Goal: Task Accomplishment & Management: Use online tool/utility

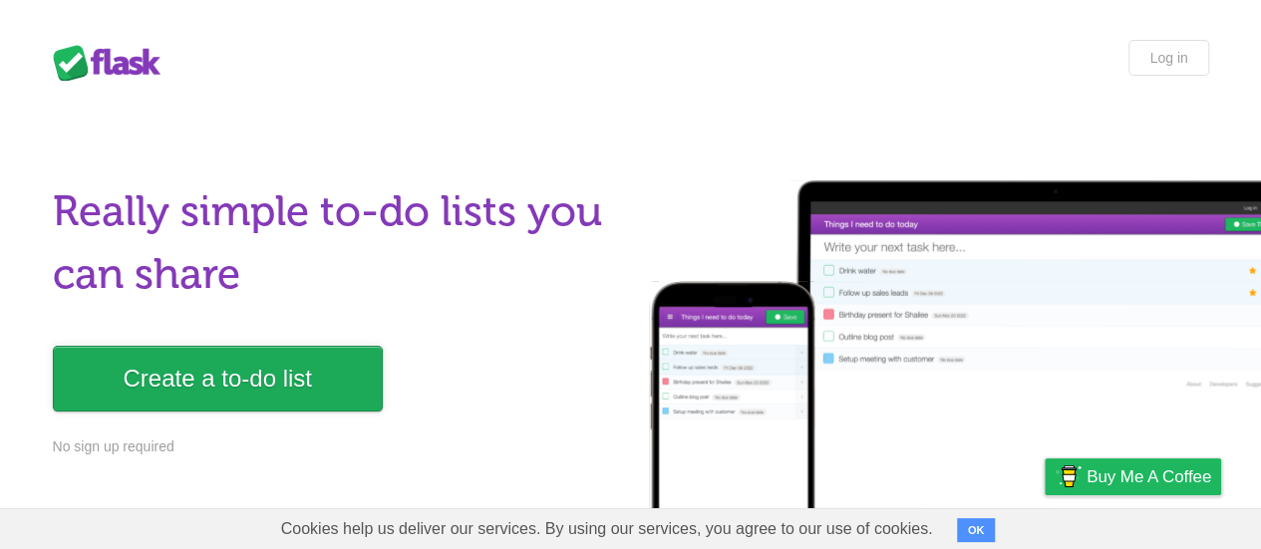
click at [229, 386] on link "Create a to-do list" at bounding box center [218, 379] width 330 height 66
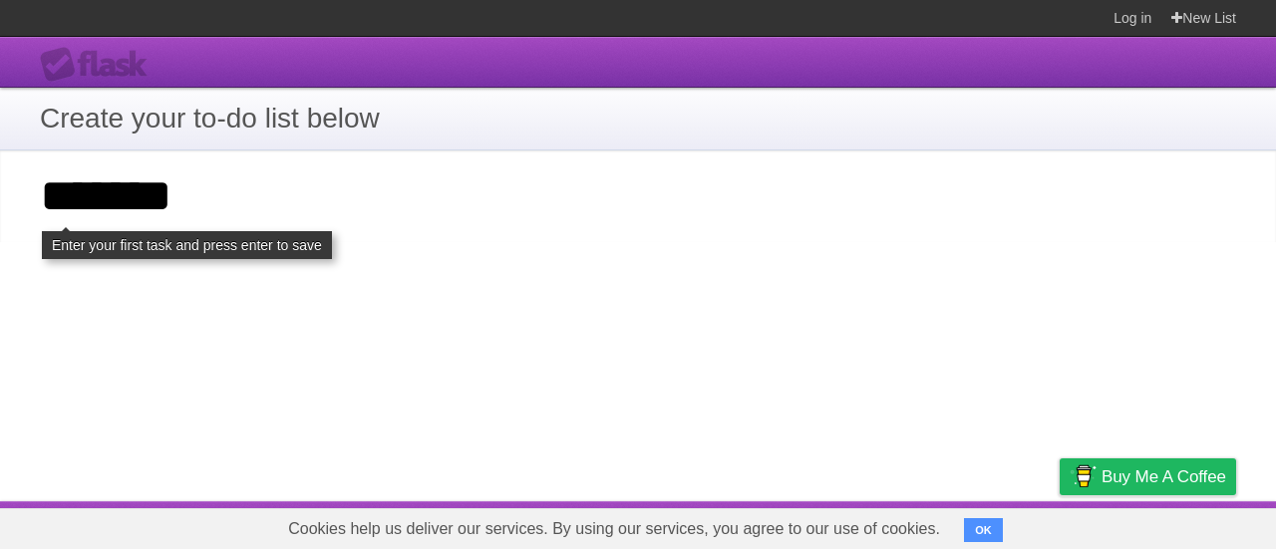
type input "*******"
click input "**********" at bounding box center [0, 0] width 0 height 0
click at [984, 535] on button "OK" at bounding box center [983, 530] width 39 height 24
